Goal: Task Accomplishment & Management: Manage account settings

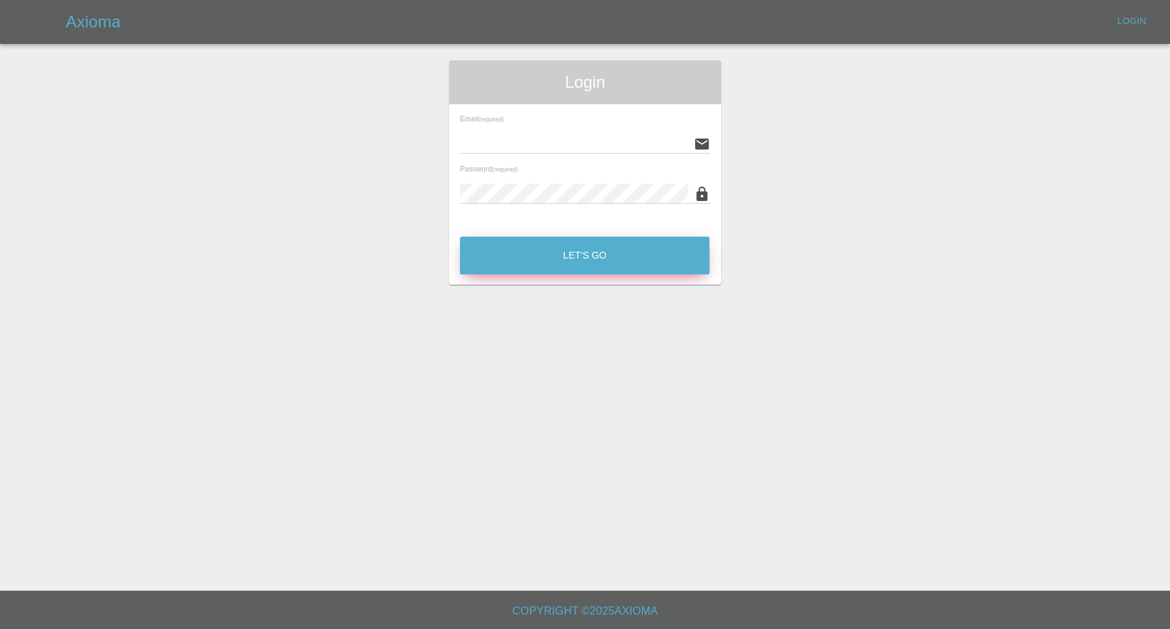
type input "[EMAIL_ADDRESS][DOMAIN_NAME]"
click at [545, 247] on button "Let's Go" at bounding box center [585, 256] width 250 height 38
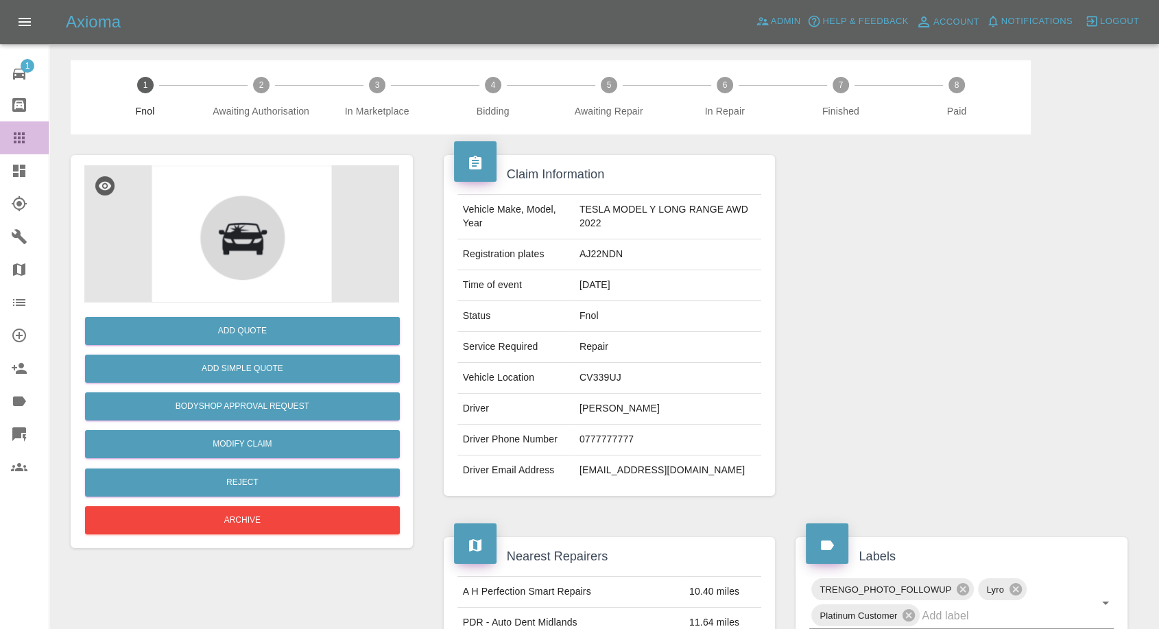
click at [21, 133] on icon at bounding box center [19, 138] width 16 height 16
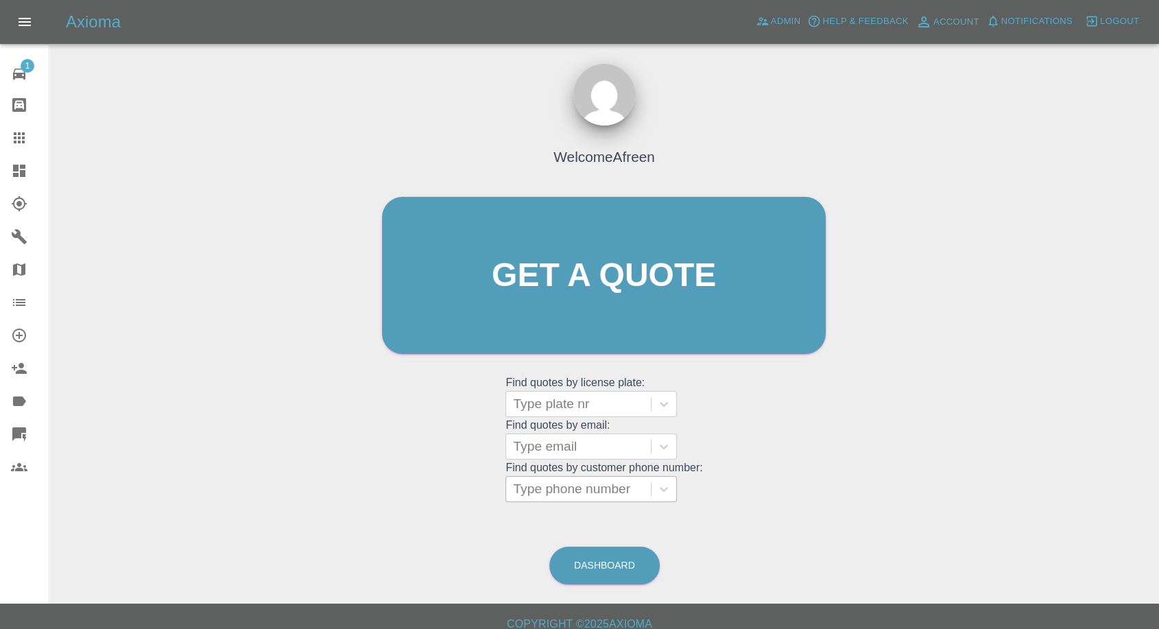
click at [611, 484] on div at bounding box center [578, 488] width 131 height 19
paste input "07946427205"
type input "07946427205"
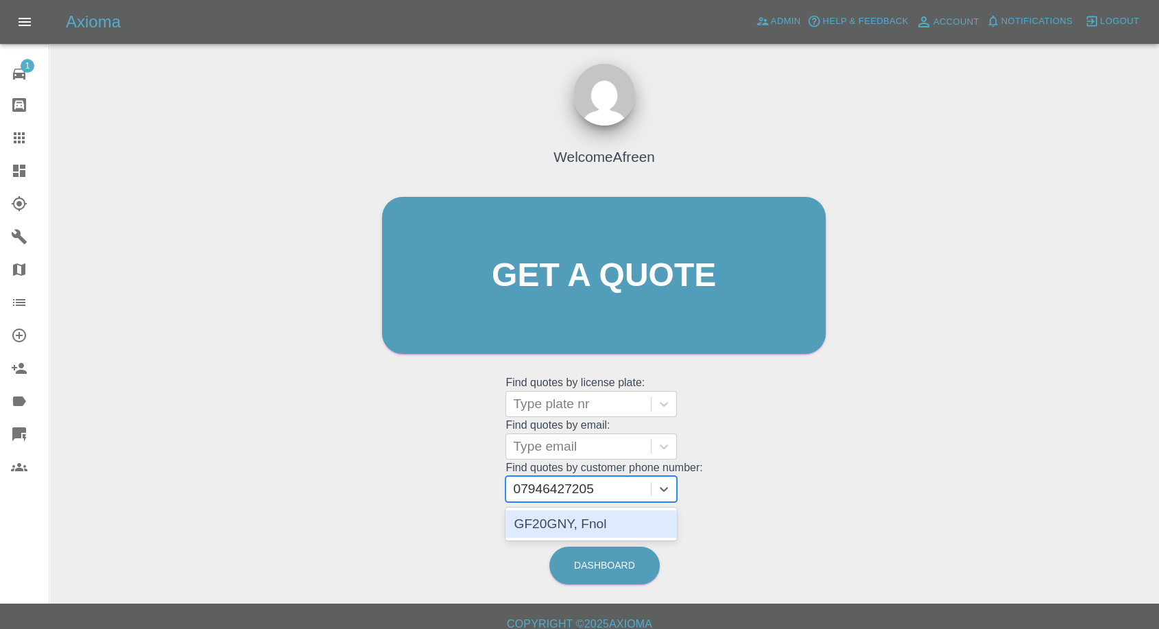
click at [550, 520] on div "GF20GNY, Fnol" at bounding box center [590, 523] width 171 height 27
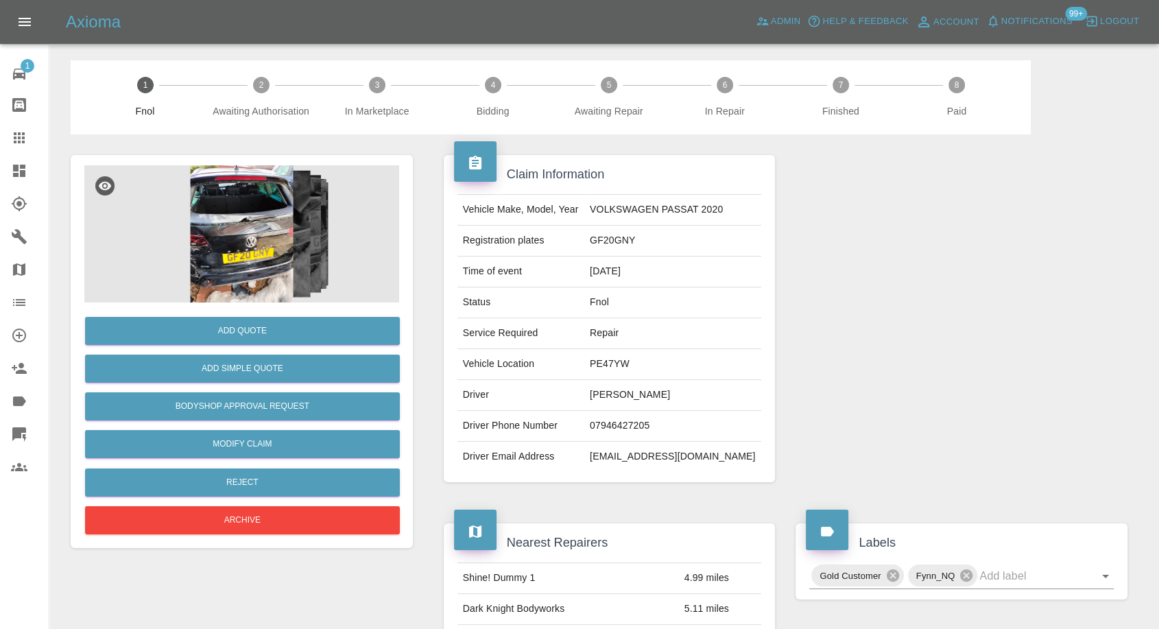
drag, startPoint x: 16, startPoint y: 145, endPoint x: 193, endPoint y: 241, distance: 201.6
click at [16, 145] on icon at bounding box center [19, 138] width 16 height 16
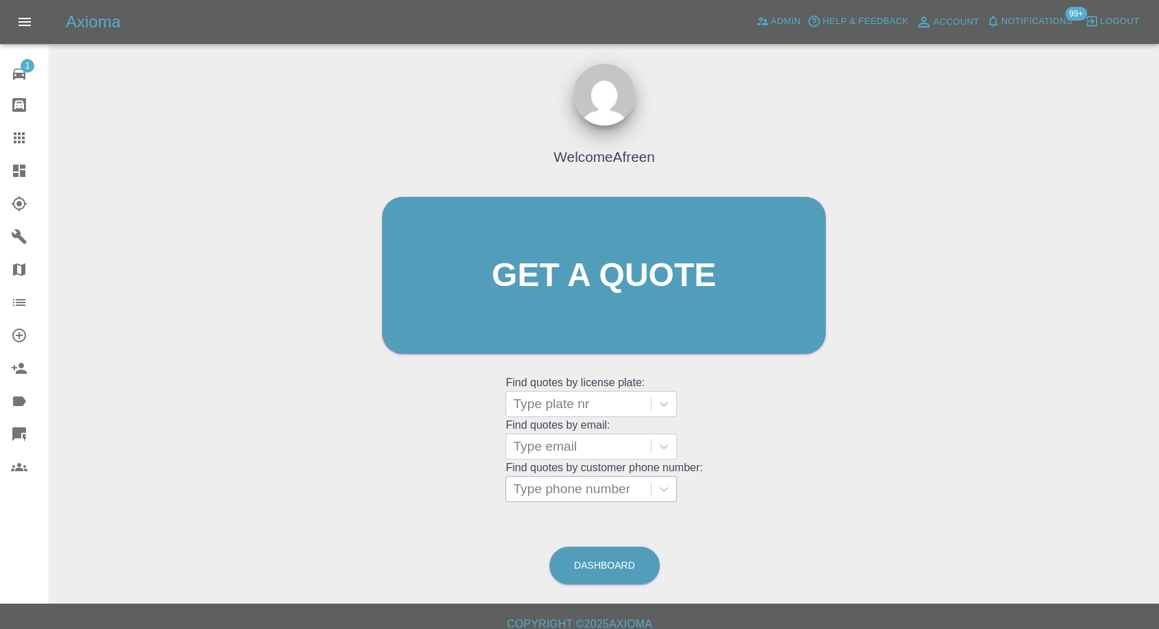
click at [607, 487] on div at bounding box center [578, 488] width 131 height 19
paste input "07405248021"
type input "07405248021"
click at [553, 449] on div at bounding box center [578, 446] width 131 height 19
paste input "[EMAIL_ADDRESS][DOMAIN_NAME]"
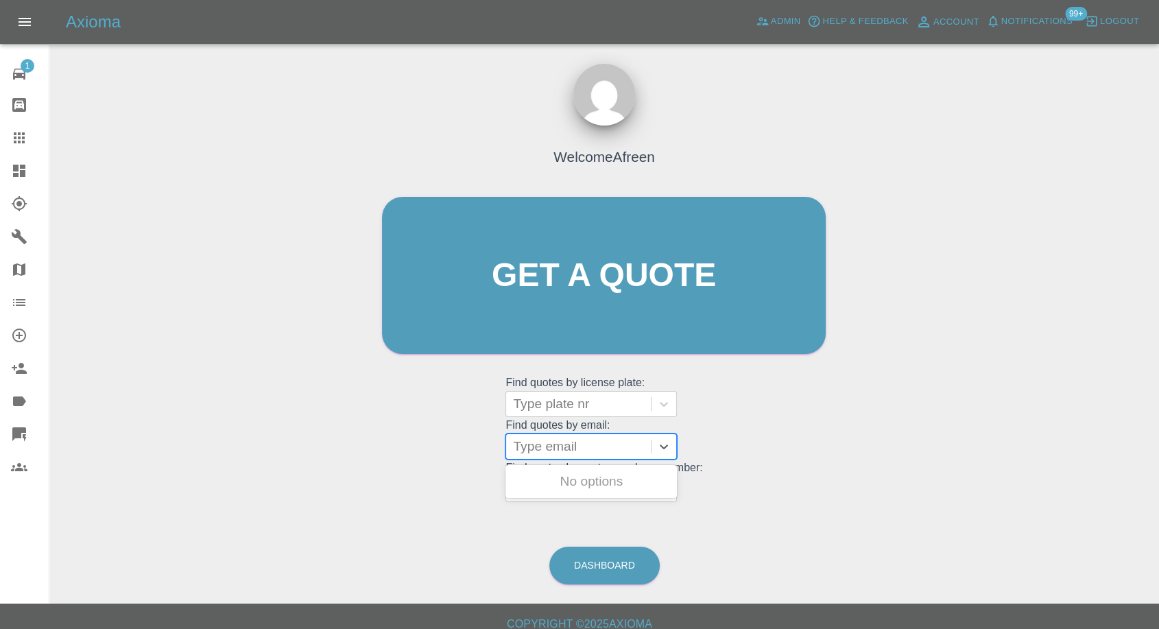
type input "[EMAIL_ADDRESS][DOMAIN_NAME]"
click at [567, 484] on div "BMW BLUE, Fnol" at bounding box center [590, 481] width 171 height 27
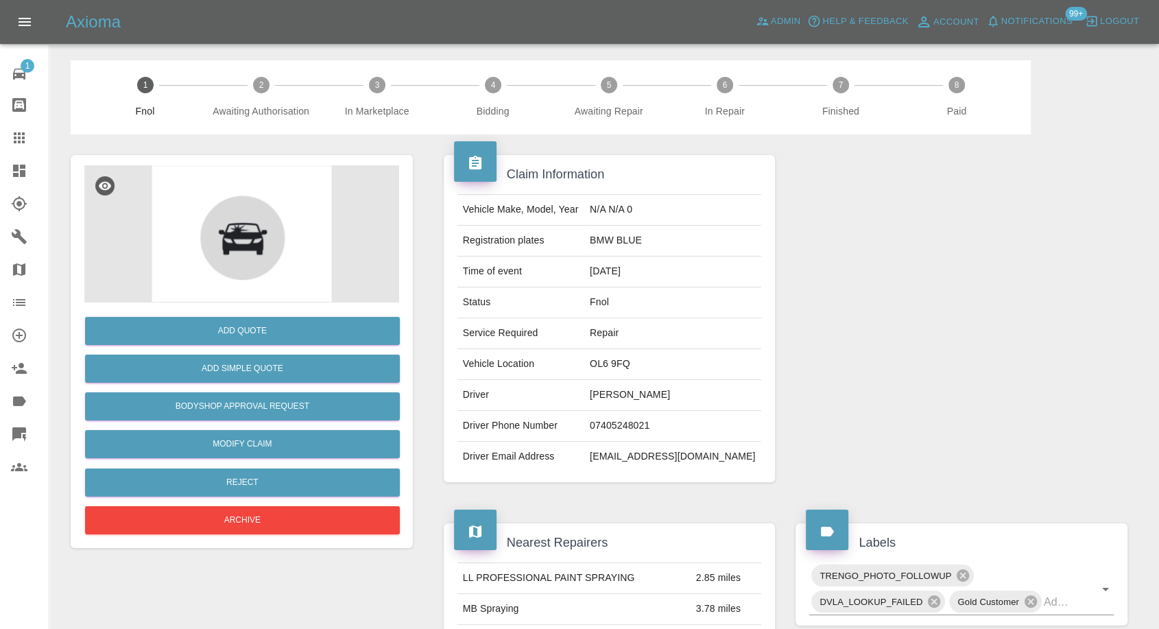
click at [255, 427] on div "Add Quote Add Simple Quote Bodyshop Approval Request Modify Claim Reject Archive" at bounding box center [241, 419] width 315 height 235
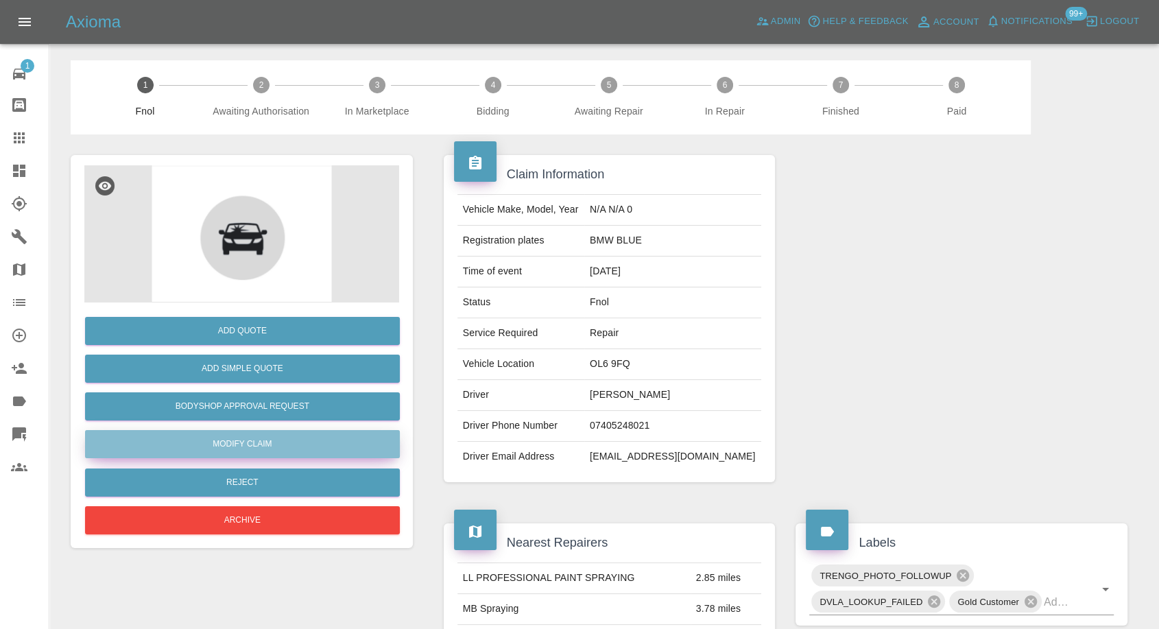
click at [249, 439] on link "Modify Claim" at bounding box center [242, 444] width 315 height 28
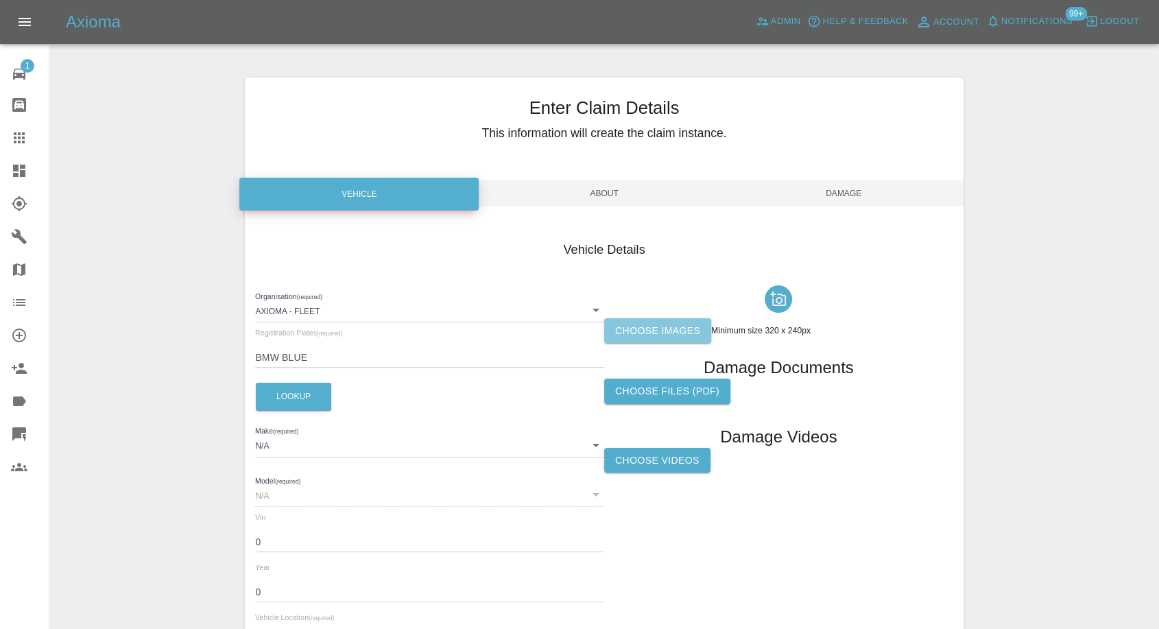
click at [633, 334] on label "Choose images" at bounding box center [657, 330] width 107 height 25
click at [0, 0] on input "Choose images" at bounding box center [0, 0] width 0 height 0
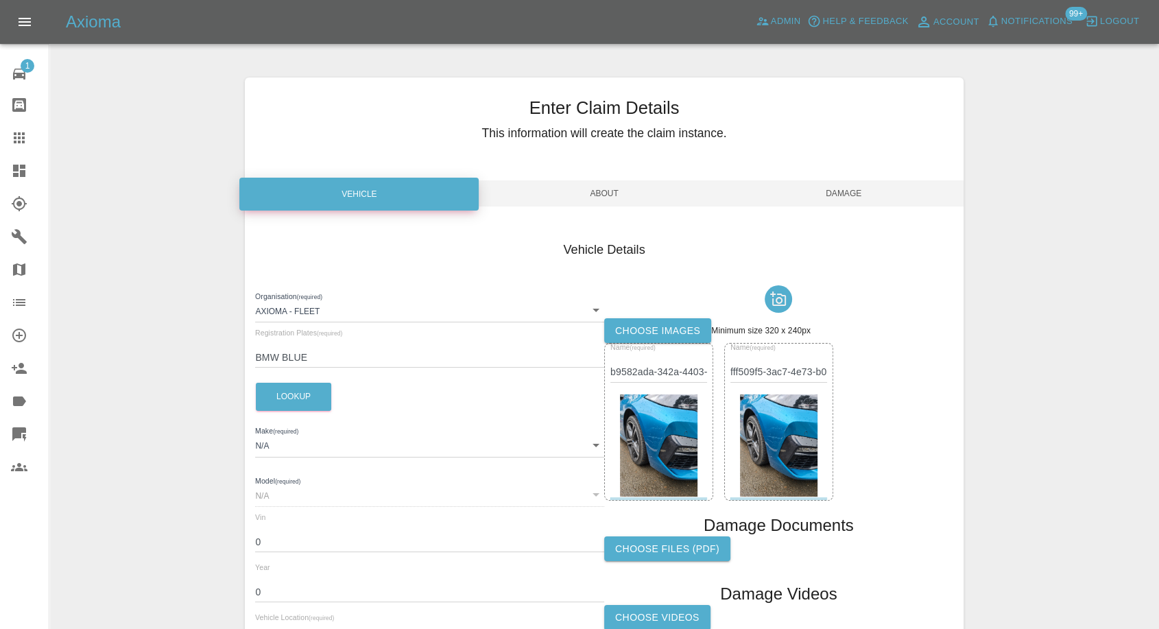
click at [834, 199] on span "Damage" at bounding box center [843, 193] width 239 height 26
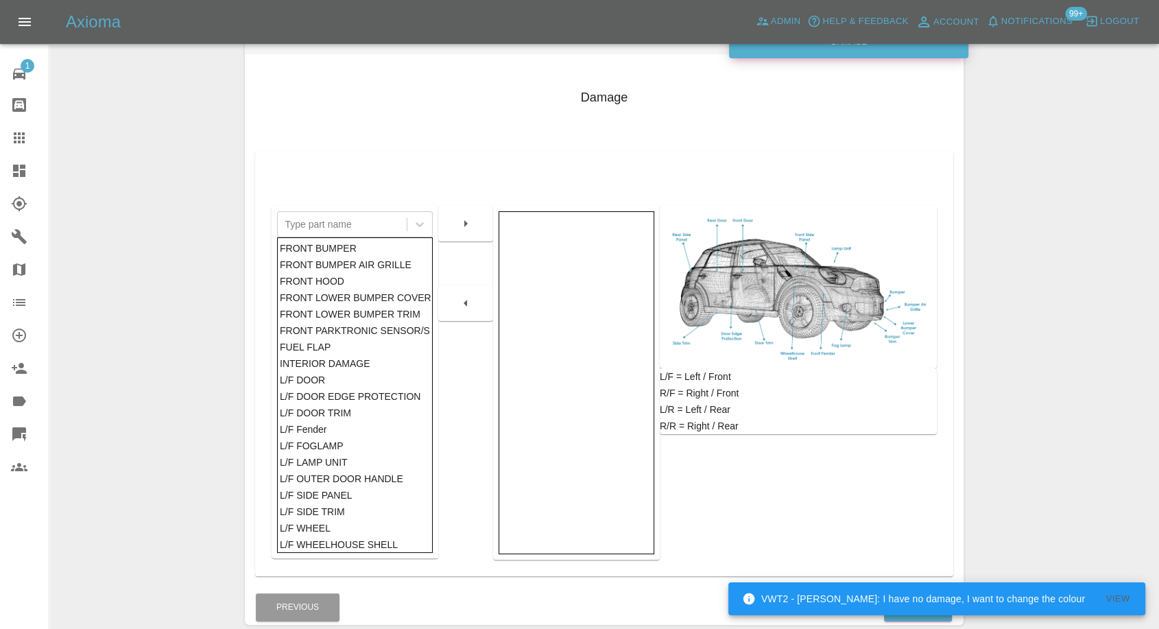
scroll to position [219, 0]
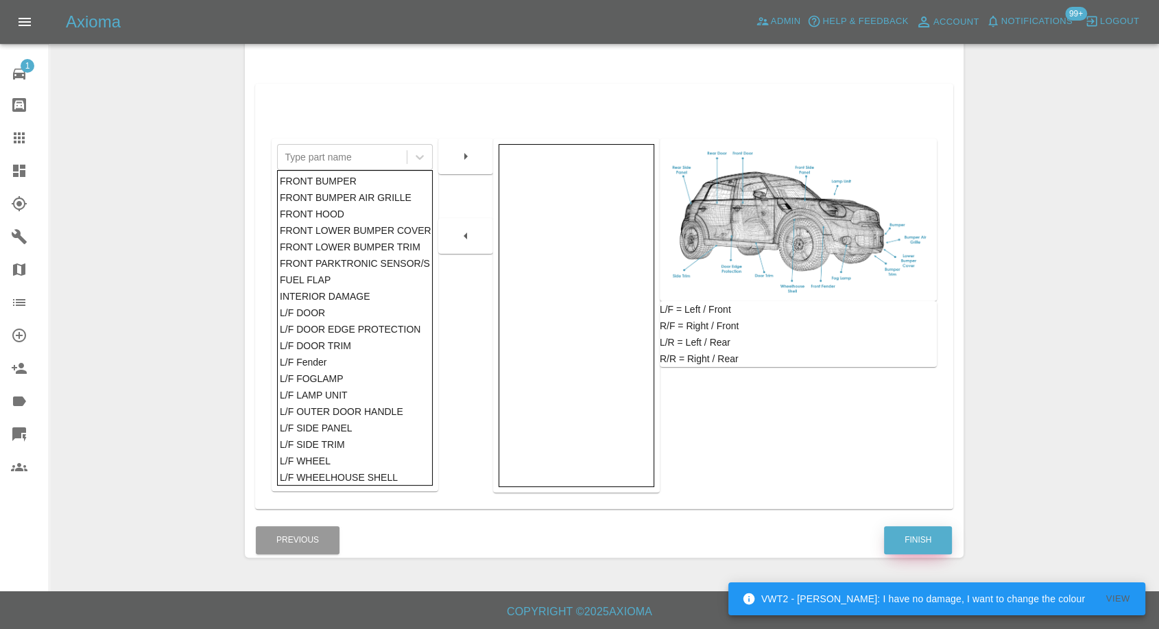
click at [929, 545] on button "Finish" at bounding box center [918, 540] width 68 height 28
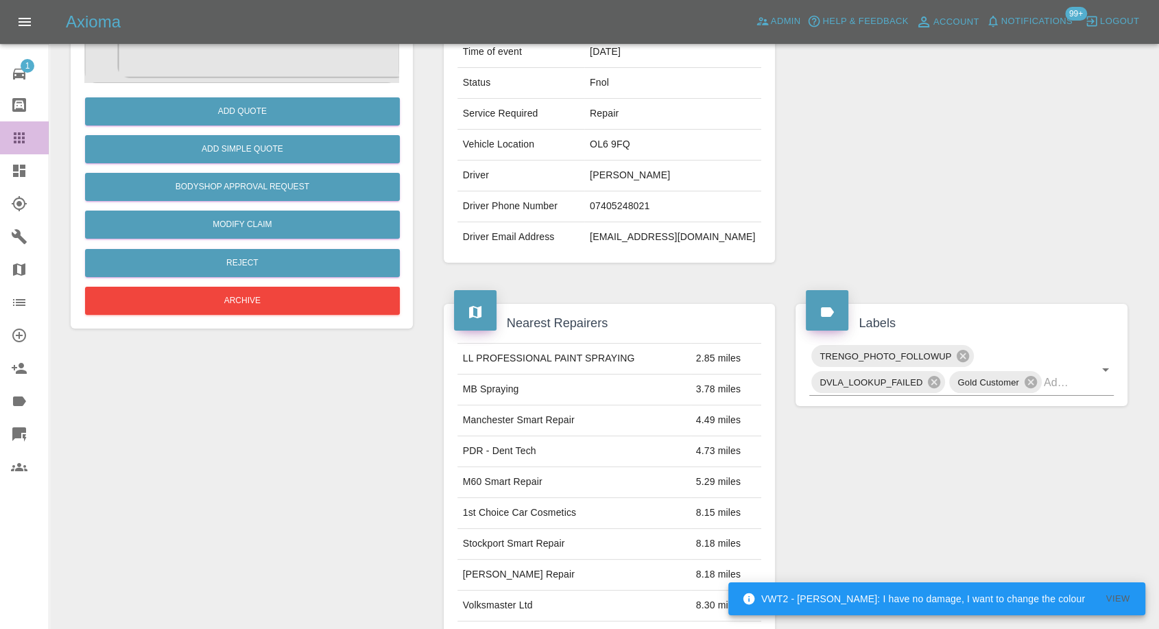
click at [18, 130] on icon at bounding box center [19, 138] width 16 height 16
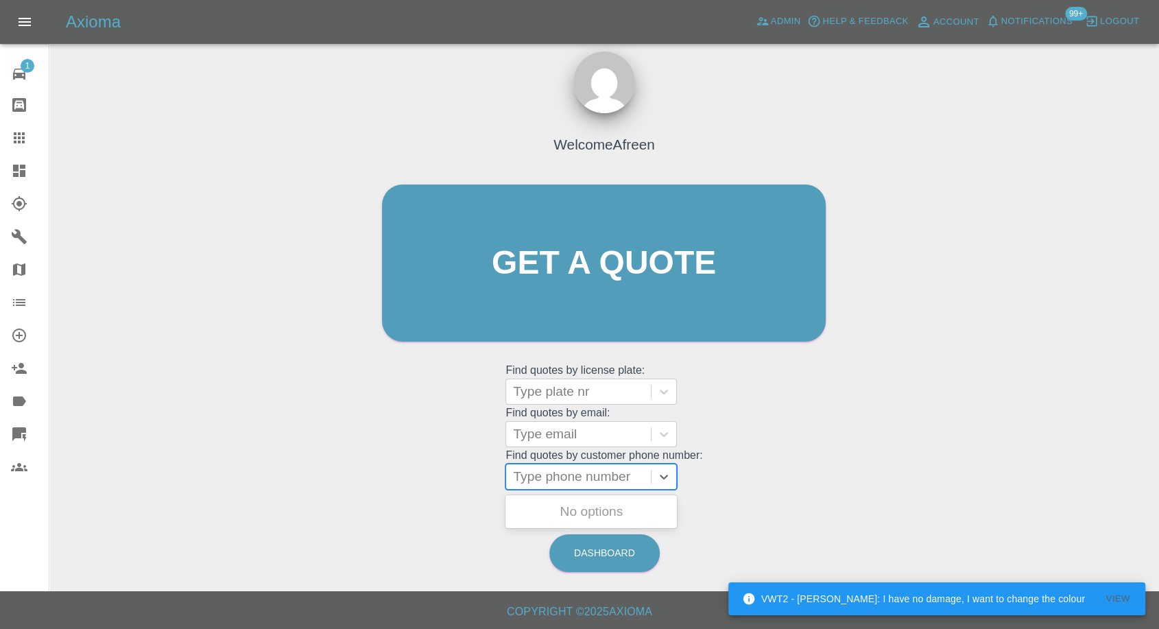
click at [592, 476] on div at bounding box center [578, 476] width 131 height 19
paste input "07464929482"
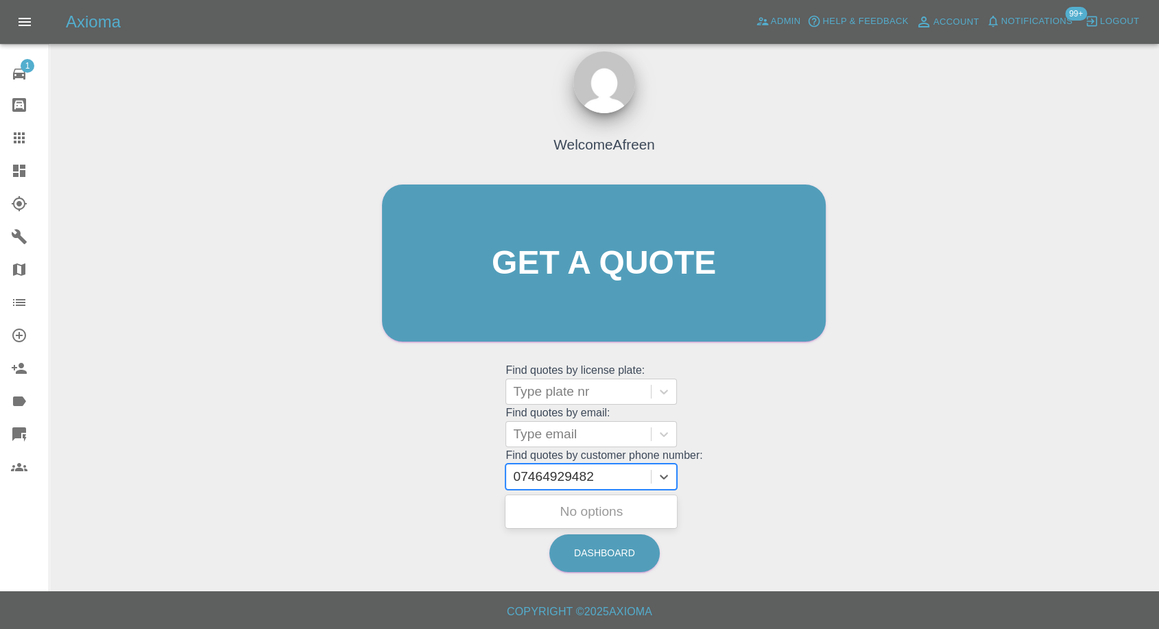
type input "07464929482"
paste input "07565557726"
type input "07565557726"
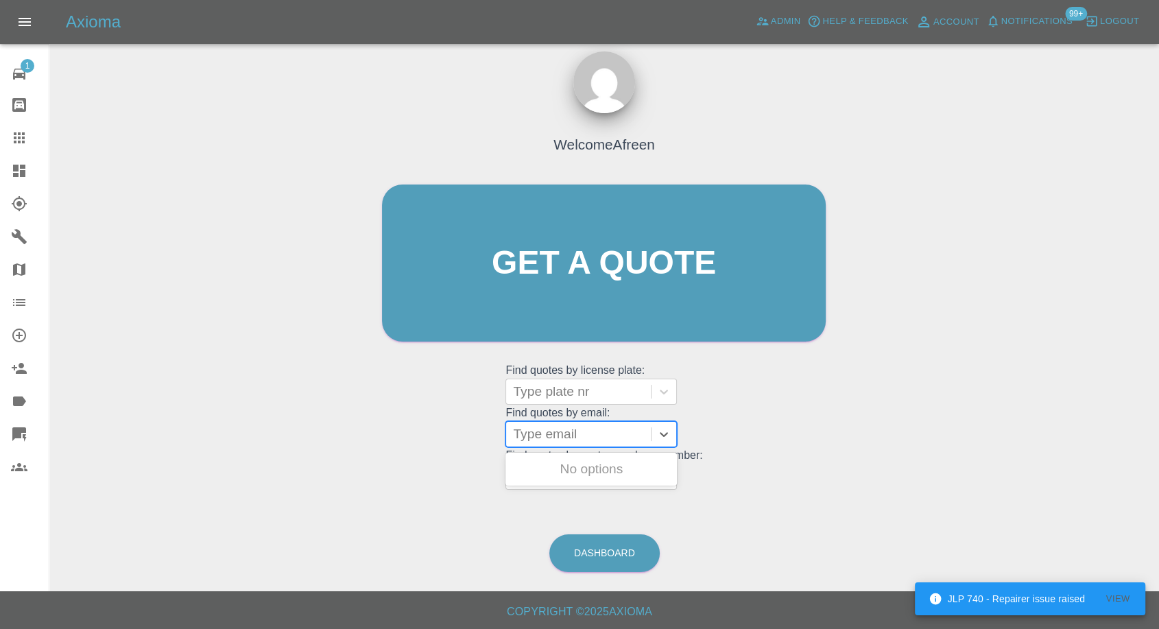
click at [570, 437] on div at bounding box center [578, 433] width 131 height 19
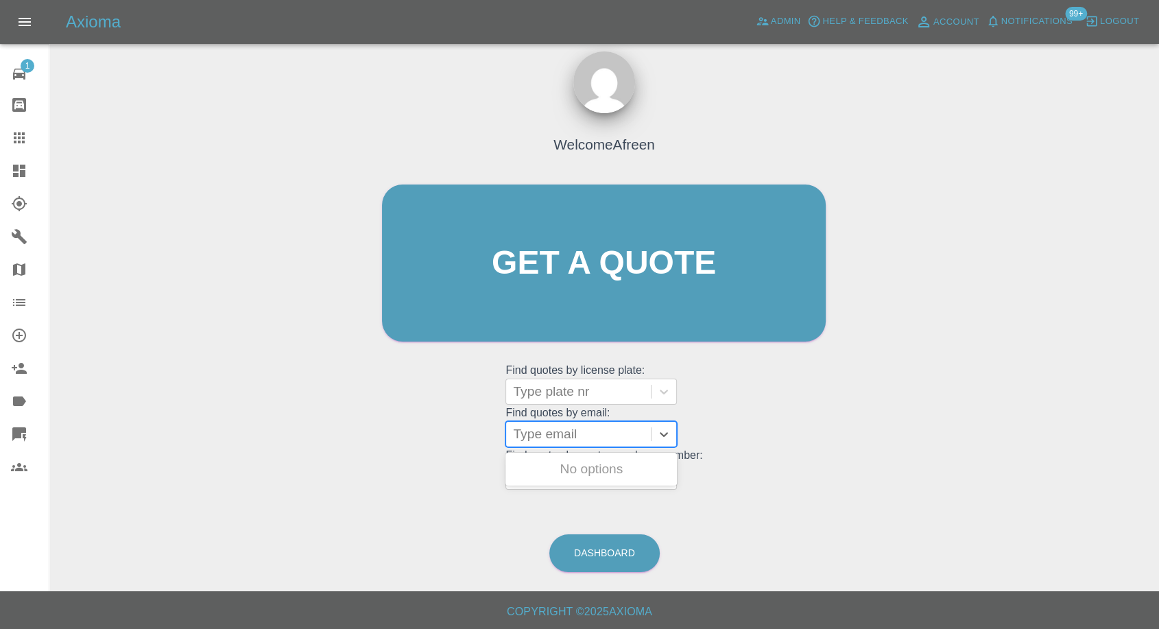
paste input "[EMAIL_ADDRESS][DOMAIN_NAME]"
type input "[EMAIL_ADDRESS][DOMAIN_NAME]"
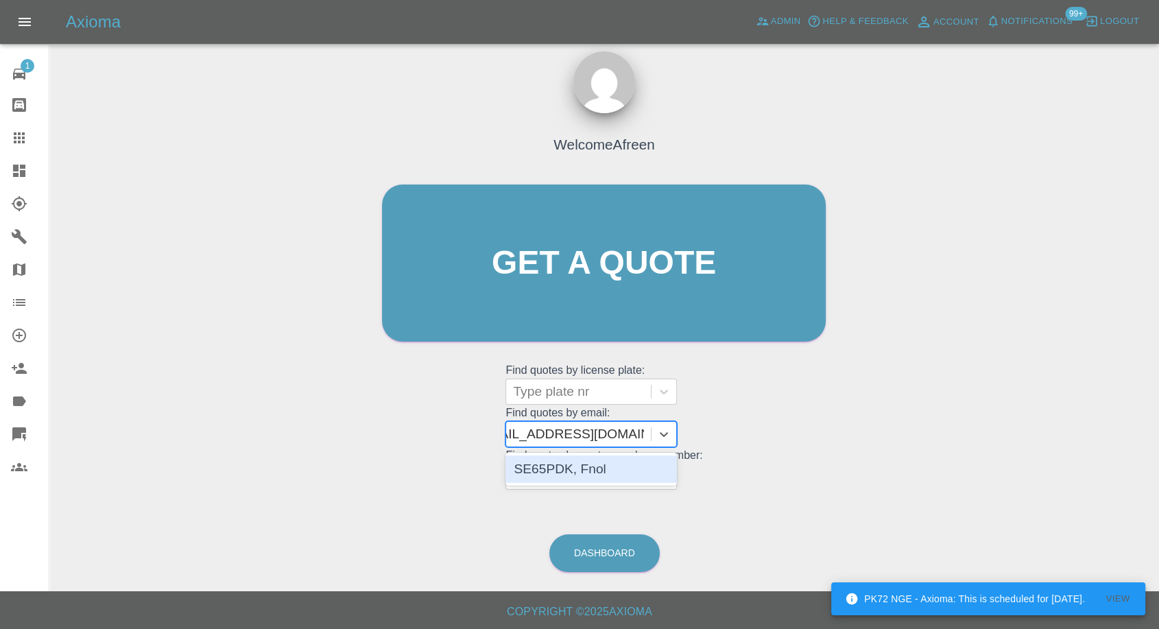
scroll to position [0, 23]
click at [594, 479] on div "SE65PDK, Fnol" at bounding box center [590, 468] width 171 height 27
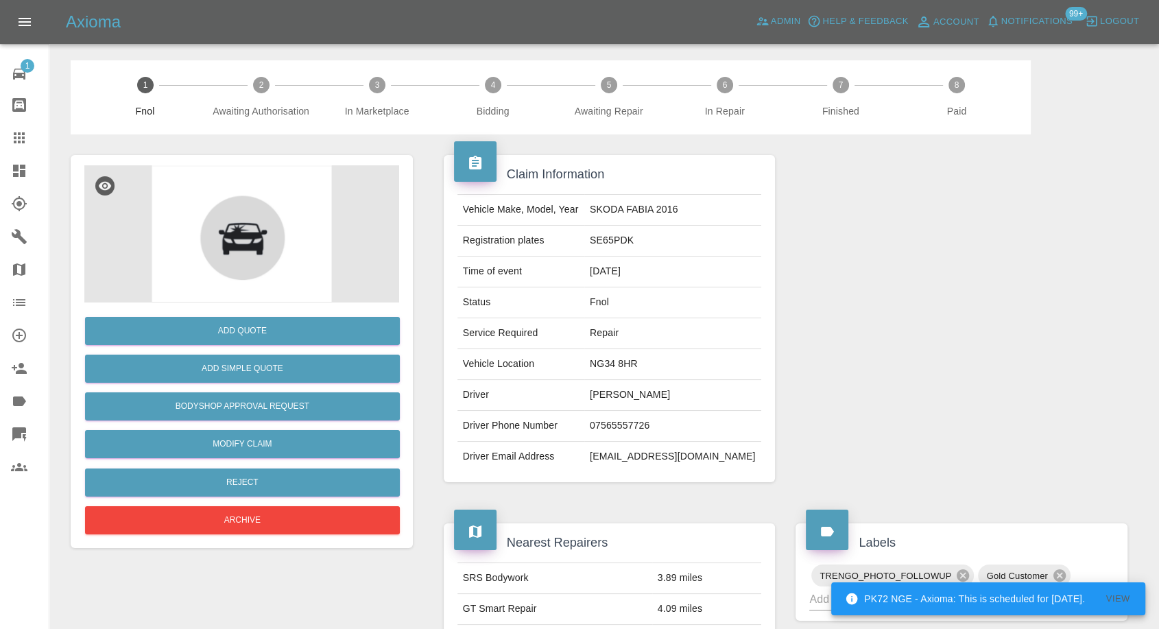
scroll to position [152, 0]
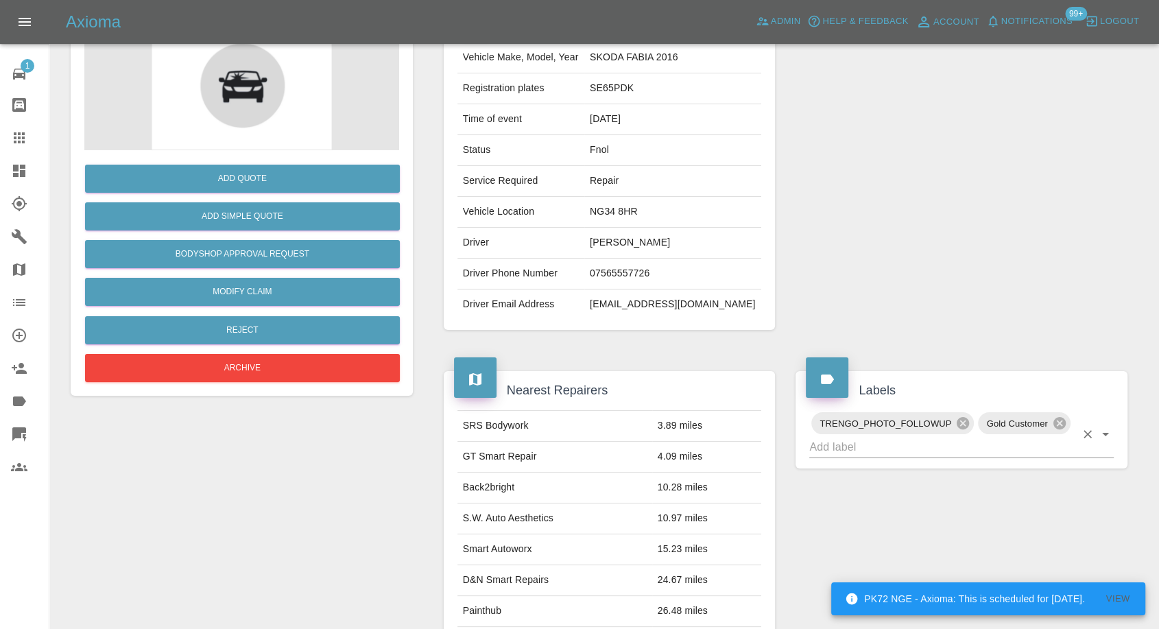
click at [867, 448] on input "text" at bounding box center [942, 446] width 266 height 21
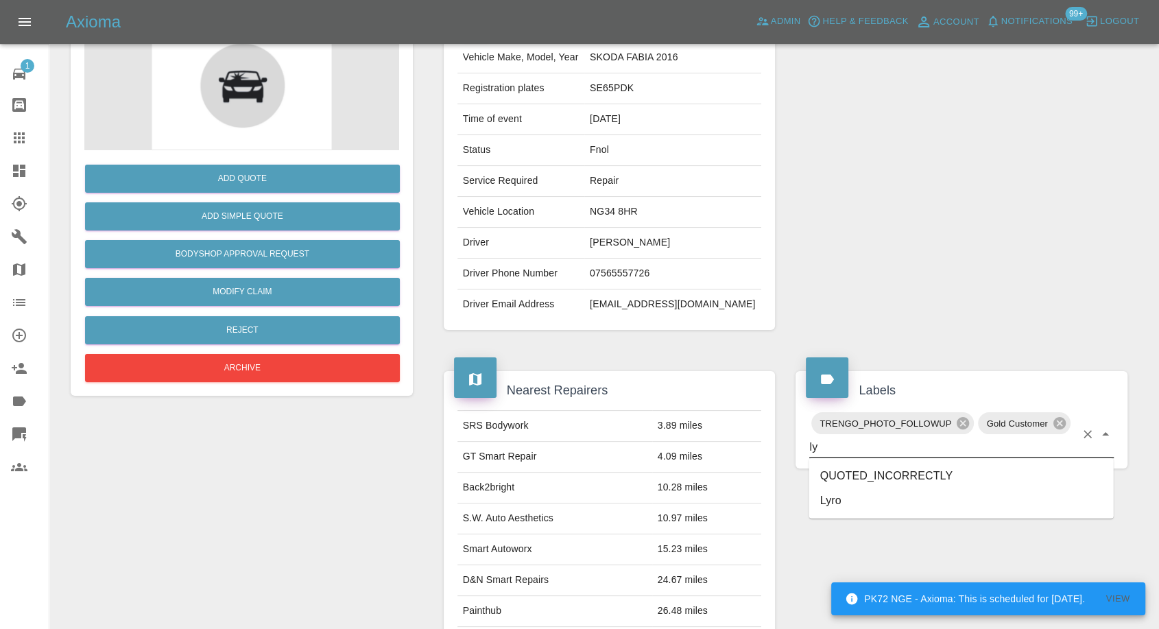
type input "lyr"
click at [827, 478] on li "Lyro" at bounding box center [961, 475] width 304 height 25
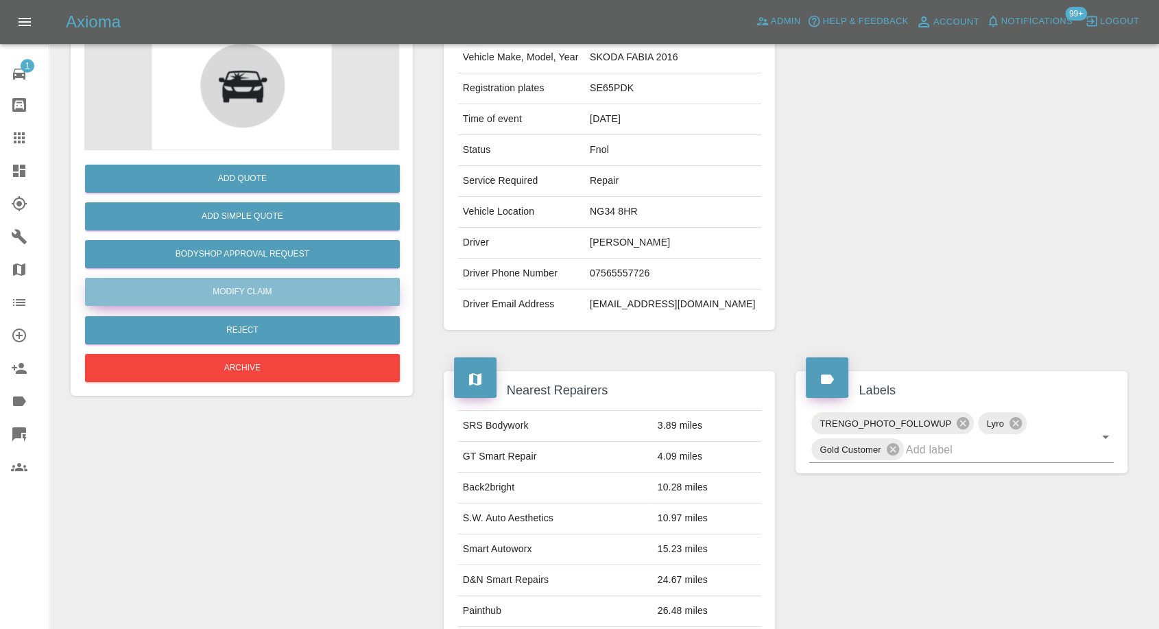
click at [272, 292] on link "Modify Claim" at bounding box center [242, 292] width 315 height 28
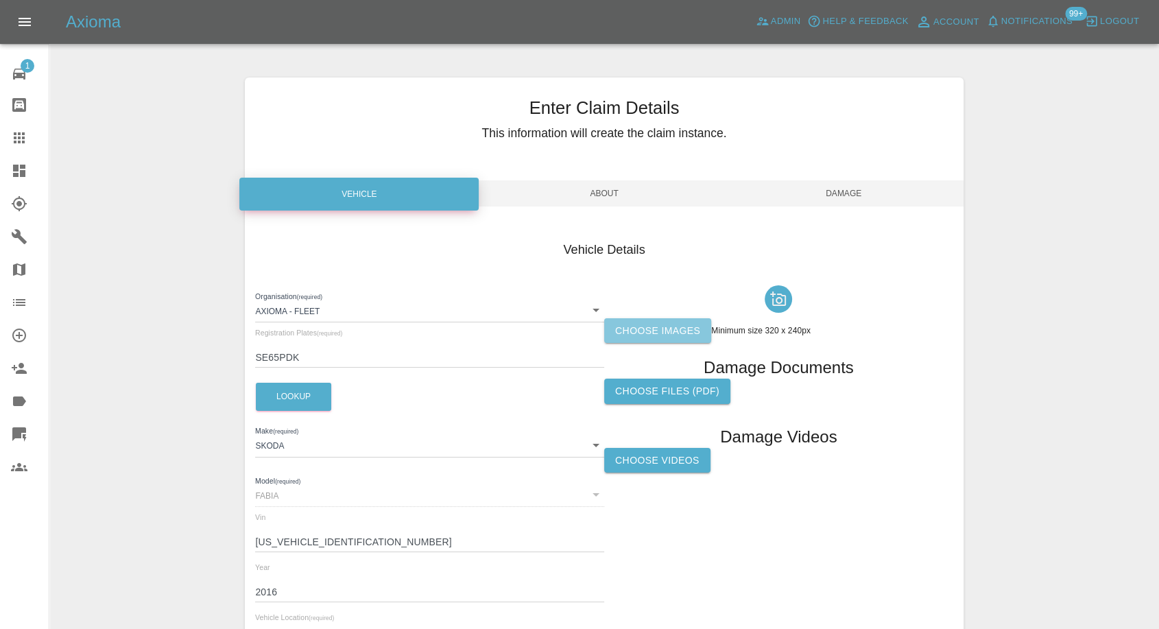
click at [637, 321] on label "Choose images" at bounding box center [657, 330] width 107 height 25
click at [0, 0] on input "Choose images" at bounding box center [0, 0] width 0 height 0
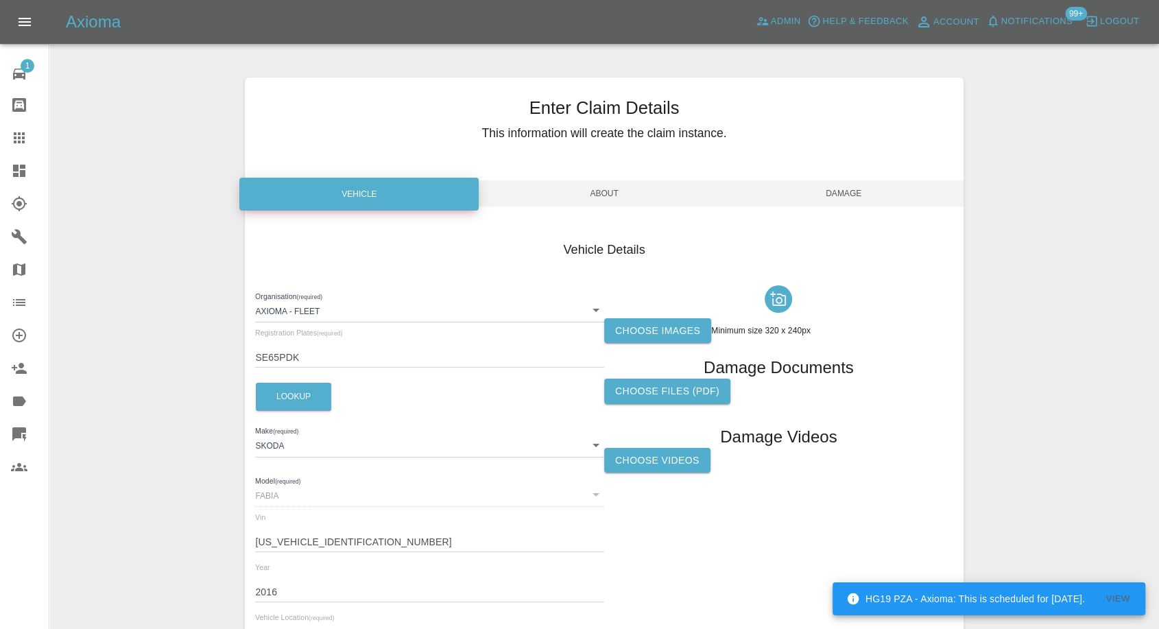
click at [653, 324] on label "Choose images" at bounding box center [657, 330] width 107 height 25
click at [0, 0] on input "Choose images" at bounding box center [0, 0] width 0 height 0
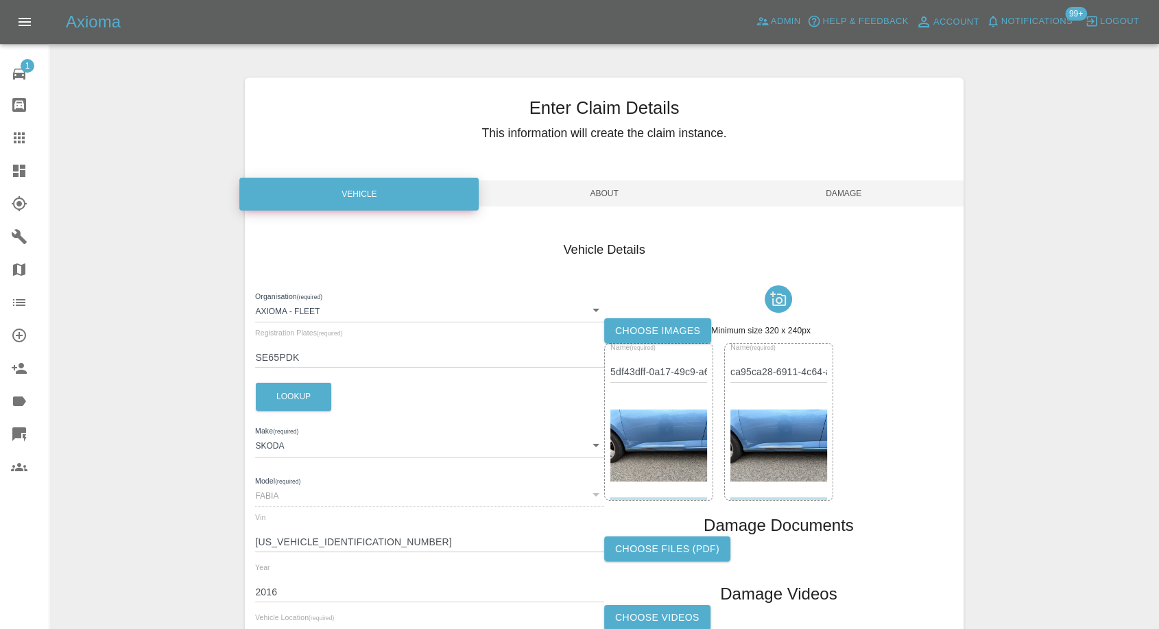
click at [845, 191] on span "Damage" at bounding box center [843, 193] width 239 height 26
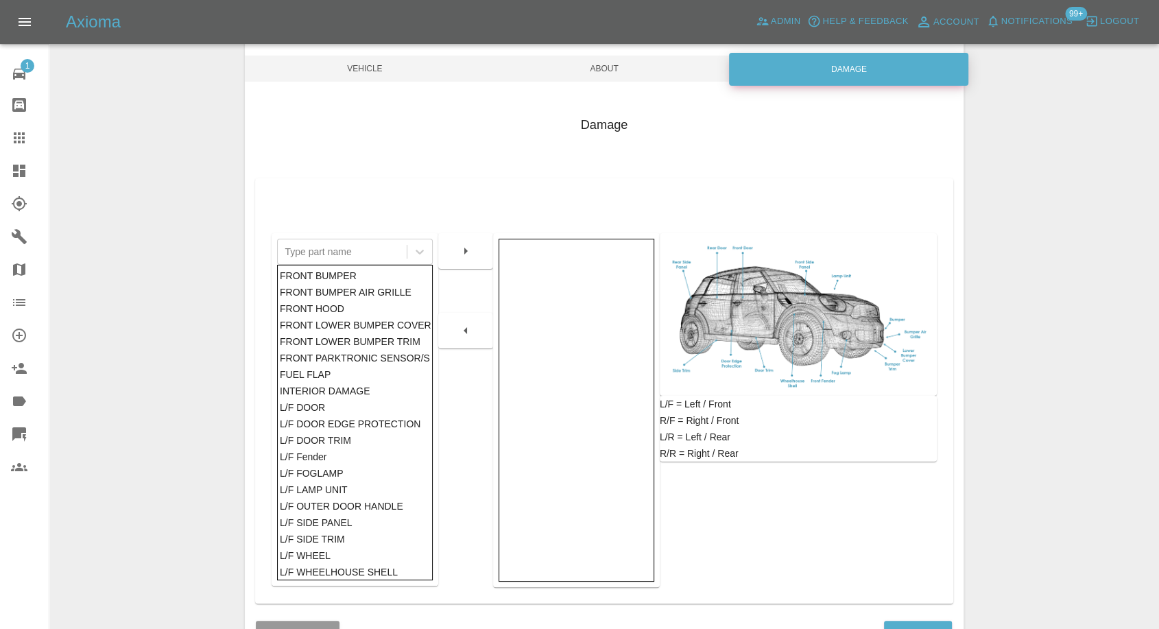
scroll to position [219, 0]
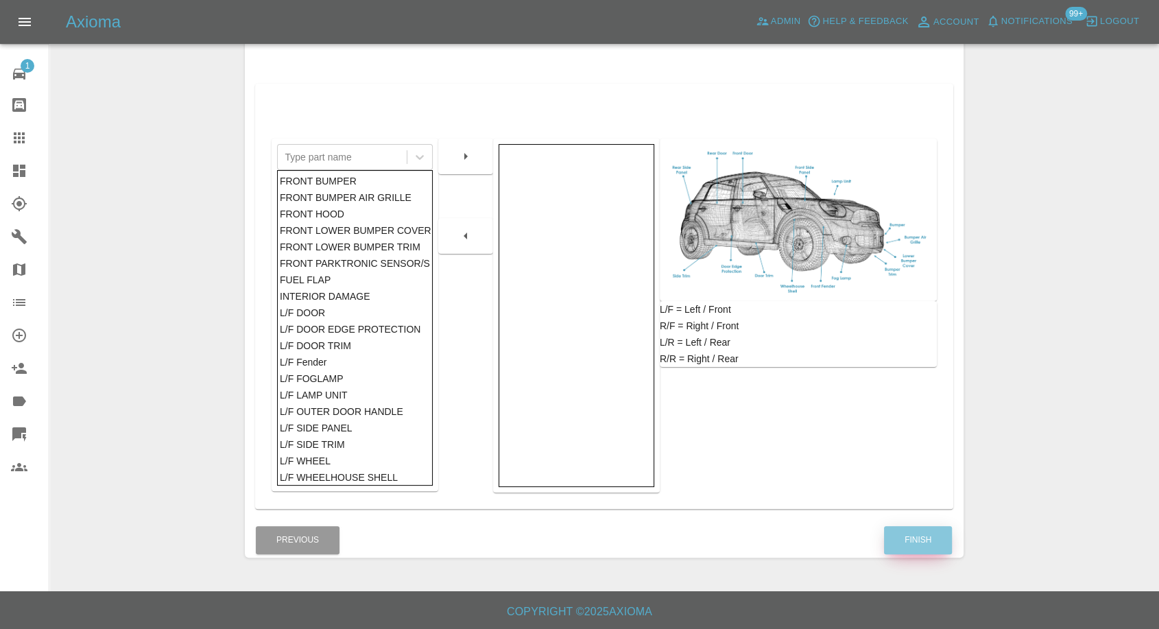
click at [932, 533] on button "Finish" at bounding box center [918, 540] width 68 height 28
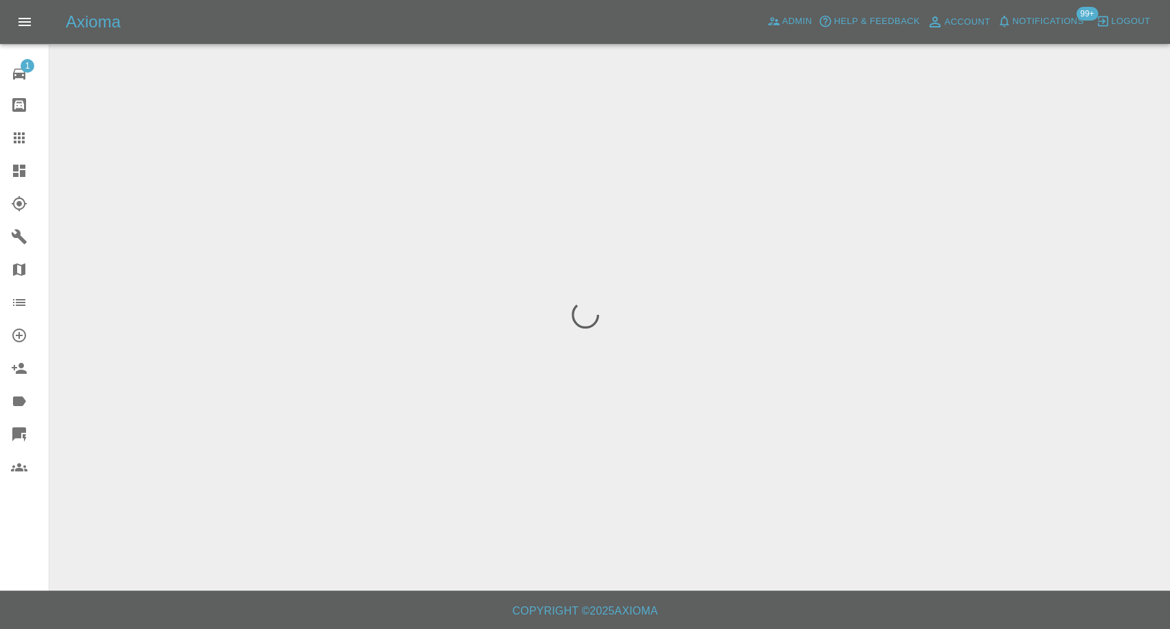
click at [25, 147] on link "Claims" at bounding box center [24, 137] width 49 height 33
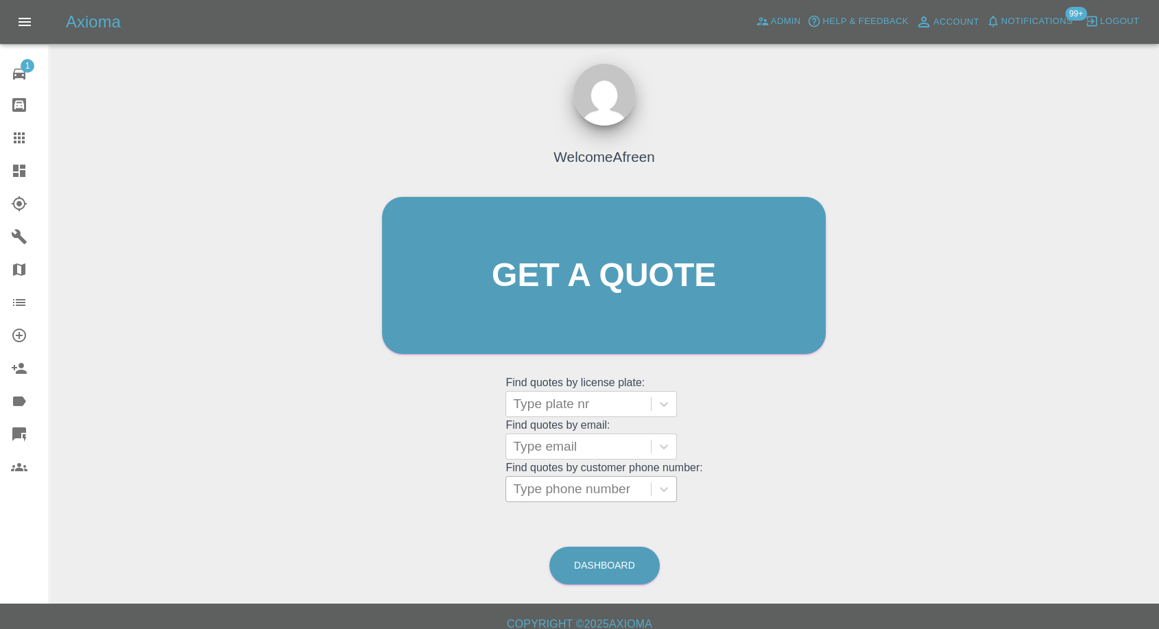
click at [589, 481] on div at bounding box center [578, 488] width 131 height 19
paste input "07717031875"
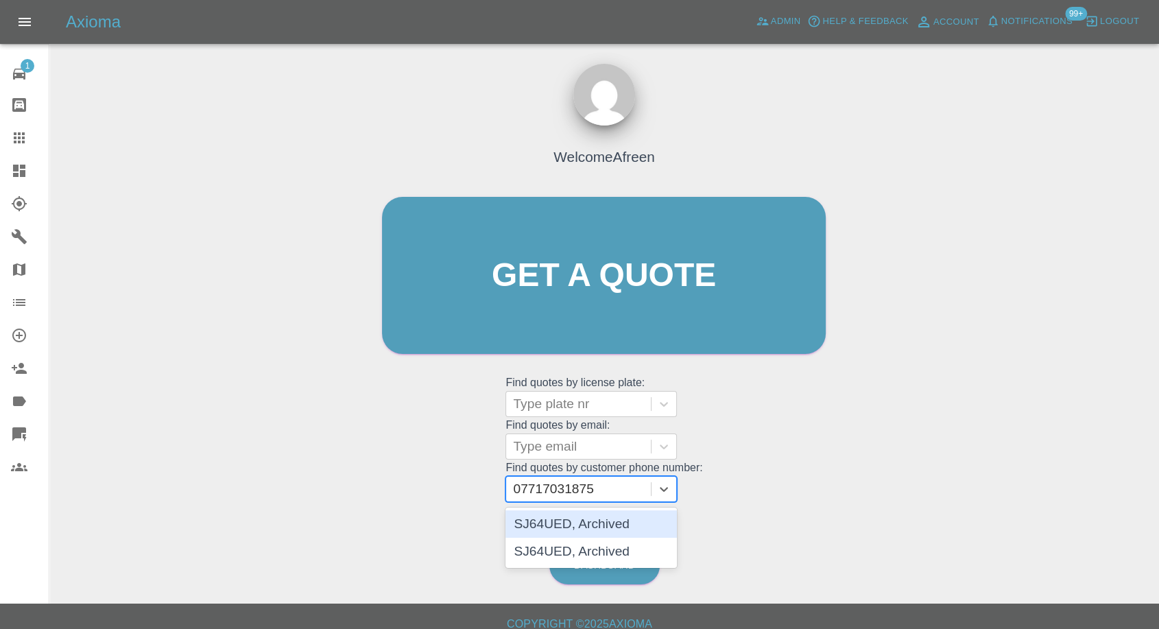
type input "07717031875"
